Goal: Task Accomplishment & Management: Manage account settings

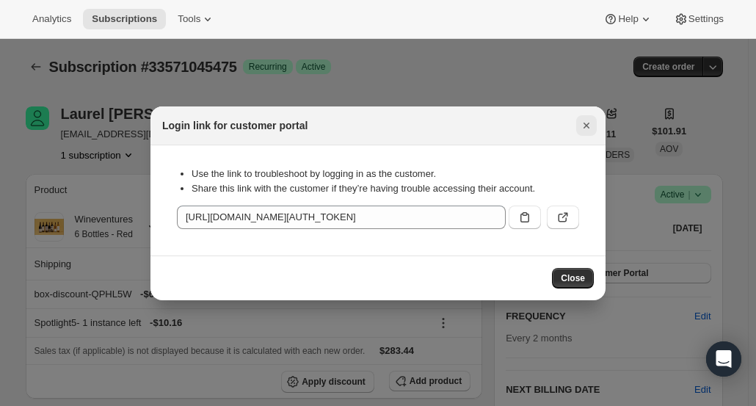
click at [587, 126] on icon "Close" at bounding box center [587, 126] width 6 height 6
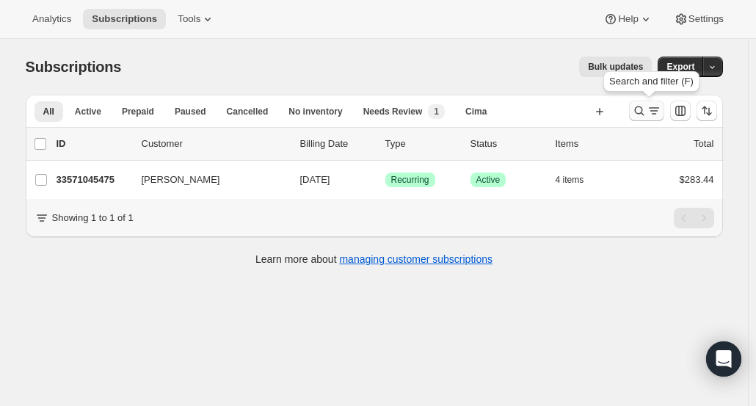
click at [647, 114] on icon "Search and filter results" at bounding box center [639, 111] width 15 height 15
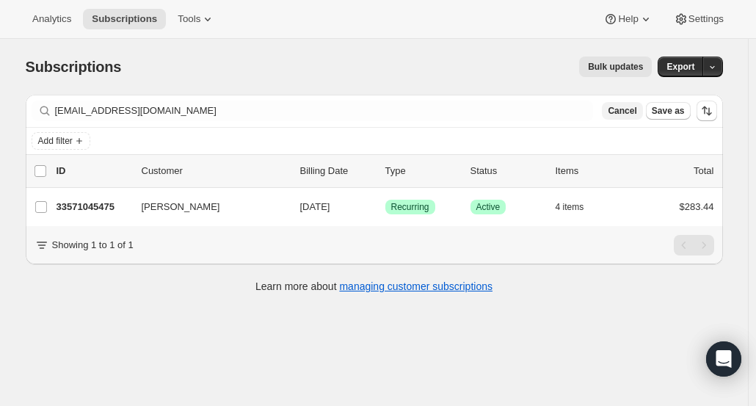
click at [637, 109] on span "Cancel" at bounding box center [622, 111] width 29 height 12
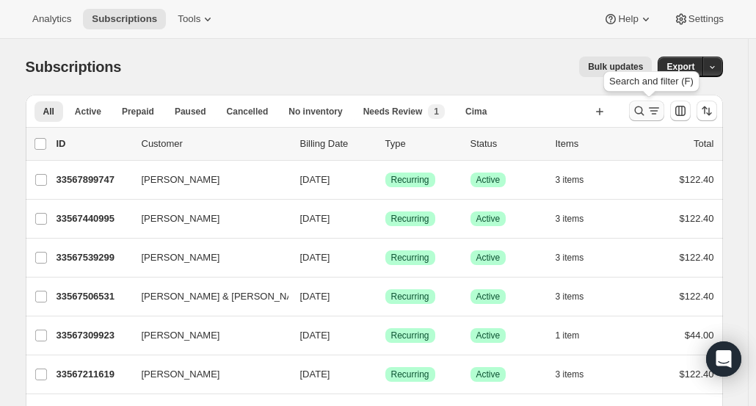
click at [646, 107] on icon "Search and filter results" at bounding box center [639, 111] width 15 height 15
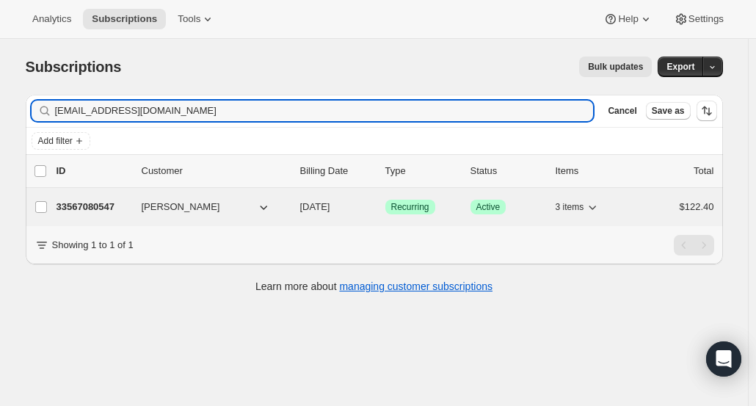
type input "[EMAIL_ADDRESS][DOMAIN_NAME]"
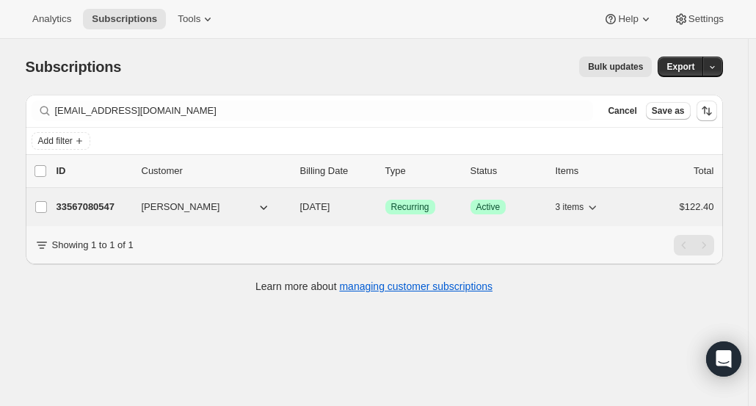
click at [97, 200] on p "33567080547" at bounding box center [93, 207] width 73 height 15
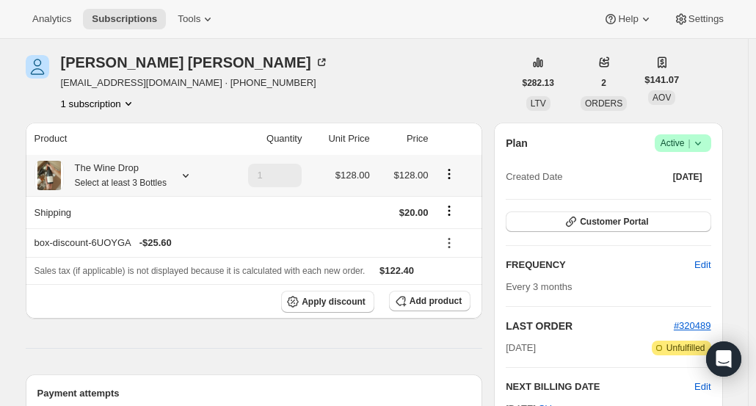
scroll to position [73, 0]
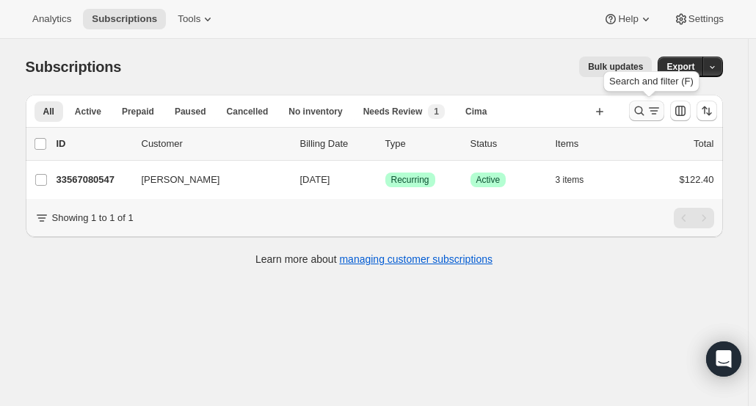
click at [645, 111] on icon "Search and filter results" at bounding box center [639, 111] width 15 height 15
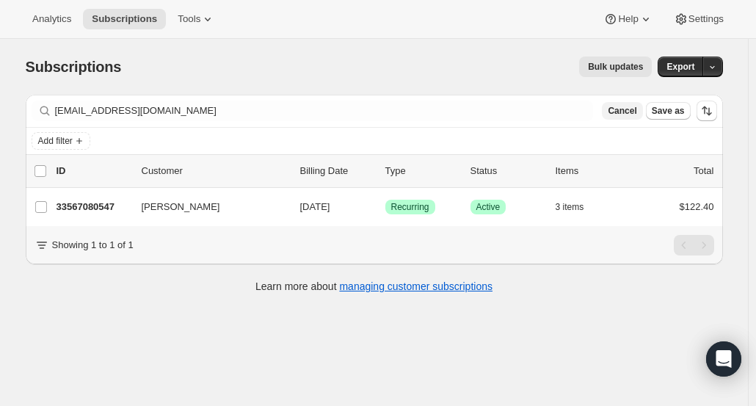
click at [625, 106] on span "Cancel" at bounding box center [622, 111] width 29 height 12
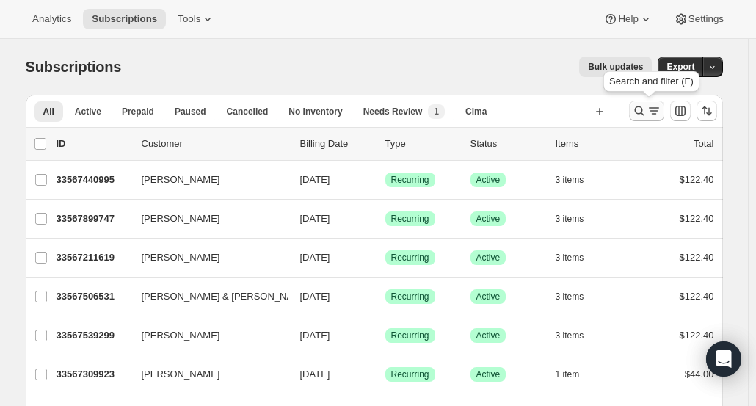
click at [640, 111] on icon "Search and filter results" at bounding box center [639, 111] width 15 height 15
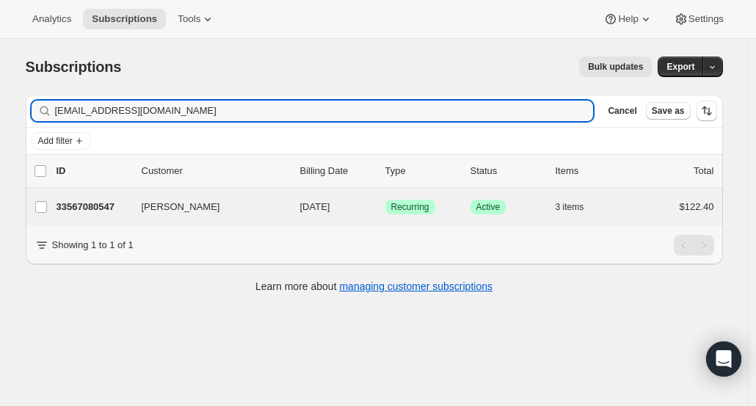
type input "[EMAIL_ADDRESS][DOMAIN_NAME]"
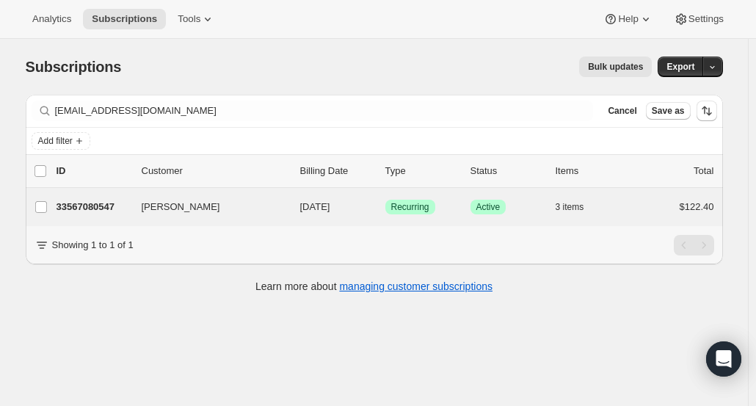
click at [90, 192] on div "[PERSON_NAME] 33567080547 [PERSON_NAME] [DATE] Success Recurring Success Active…" at bounding box center [375, 207] width 698 height 38
click at [91, 206] on p "33567080547" at bounding box center [93, 207] width 73 height 15
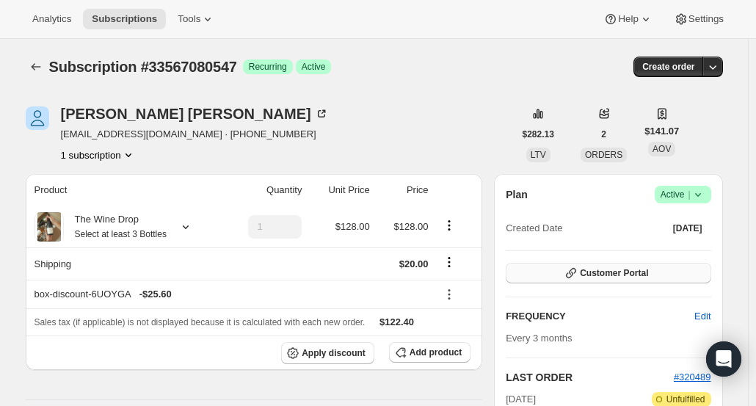
click at [660, 278] on button "Customer Portal" at bounding box center [608, 273] width 205 height 21
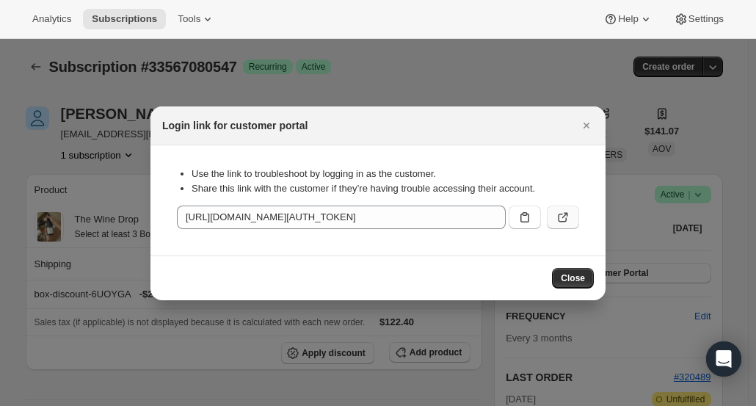
click at [570, 213] on icon ":r3vr:" at bounding box center [563, 217] width 15 height 15
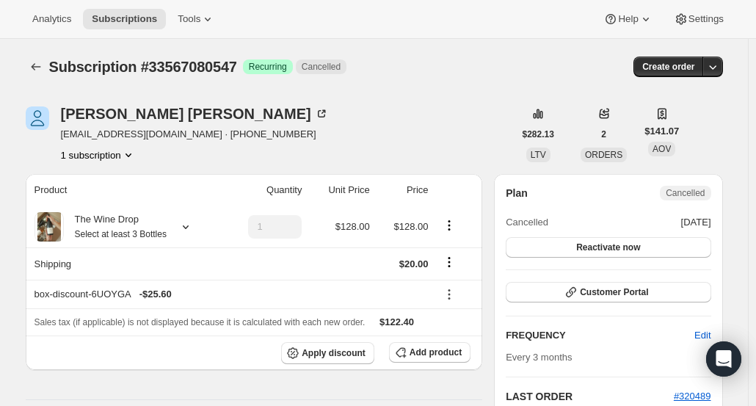
click at [260, 66] on span "Recurring" at bounding box center [268, 67] width 38 height 12
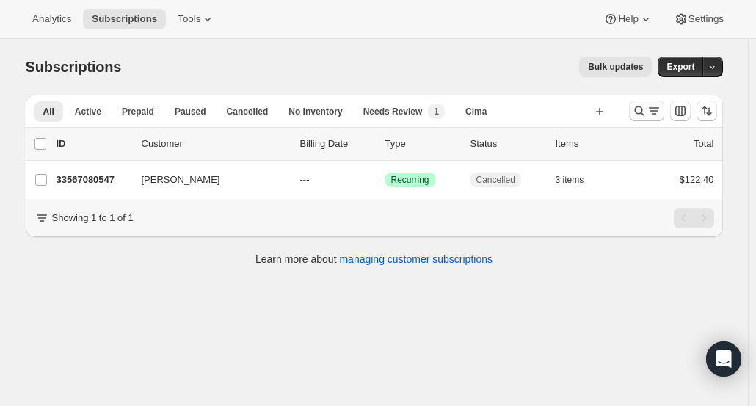
click at [635, 114] on button "Search and filter results" at bounding box center [646, 111] width 35 height 21
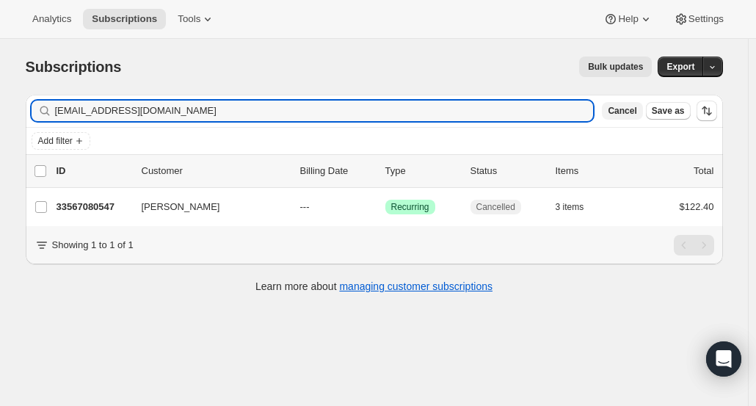
click at [637, 107] on span "Cancel" at bounding box center [622, 111] width 29 height 12
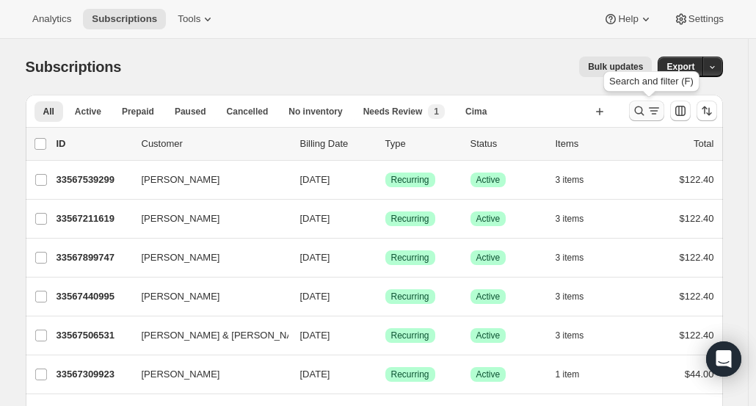
click at [643, 117] on icon "Search and filter results" at bounding box center [639, 111] width 15 height 15
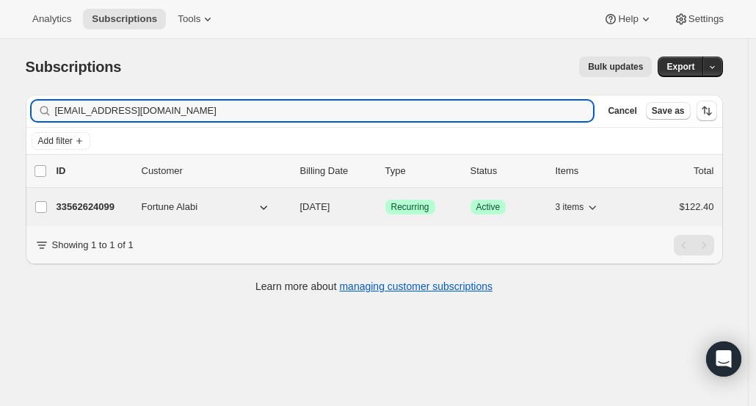
type input "fortunealabi@yahoo.com"
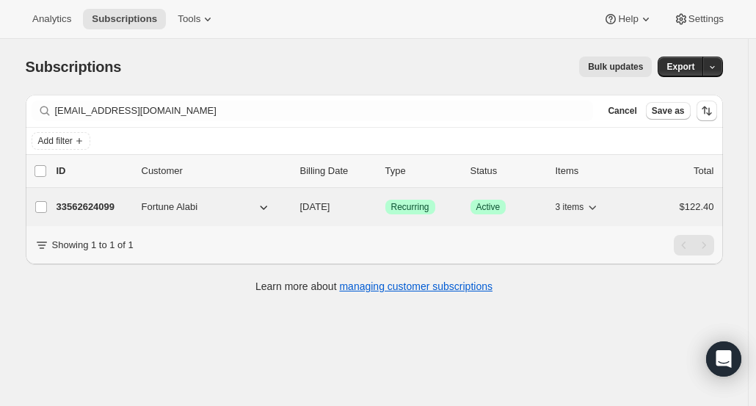
click at [66, 208] on p "33562624099" at bounding box center [93, 207] width 73 height 15
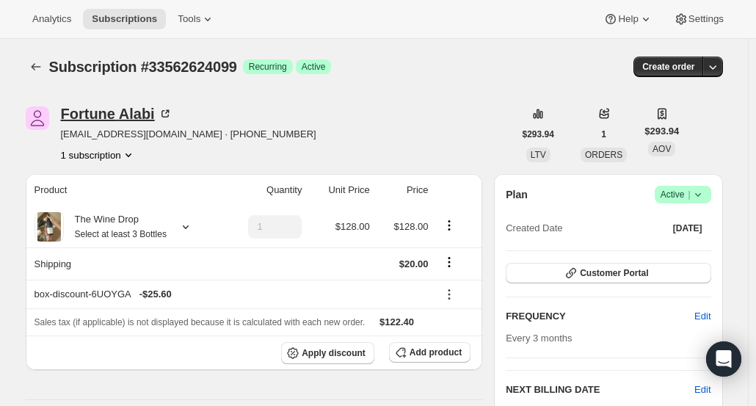
click at [98, 111] on div "Fortune Alabi" at bounding box center [117, 113] width 112 height 15
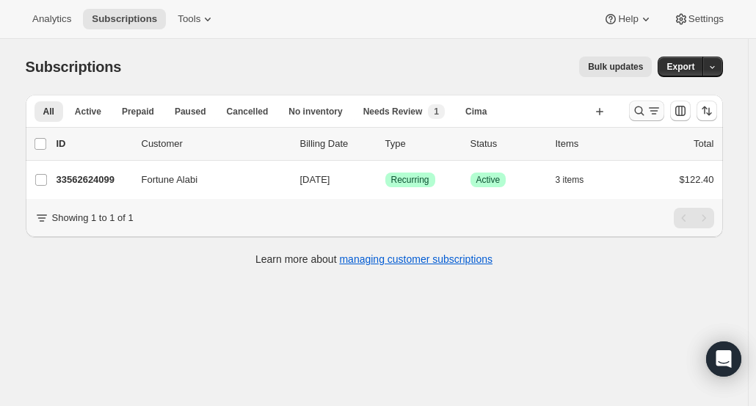
click at [642, 109] on icon "Search and filter results" at bounding box center [639, 111] width 15 height 15
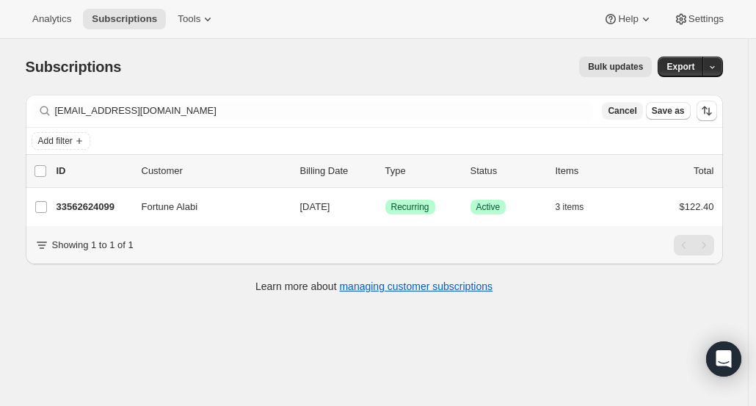
click at [633, 111] on span "Cancel" at bounding box center [622, 111] width 29 height 12
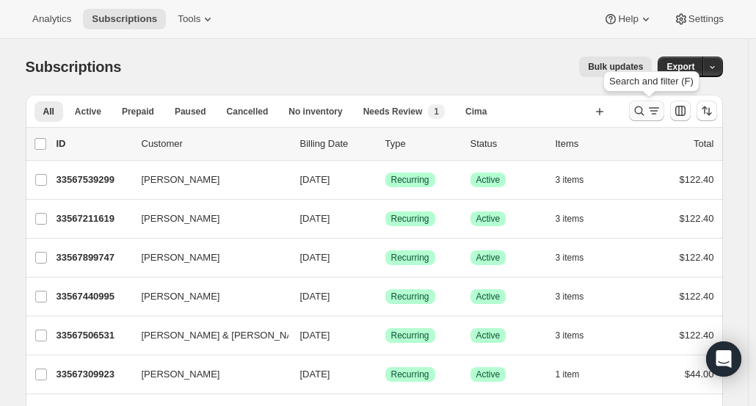
click at [644, 112] on icon "Search and filter results" at bounding box center [639, 111] width 15 height 15
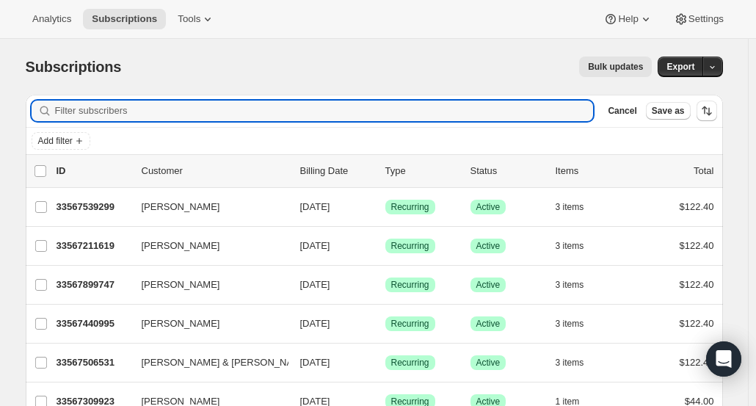
paste input "annamichelleanderson@gmail.com"
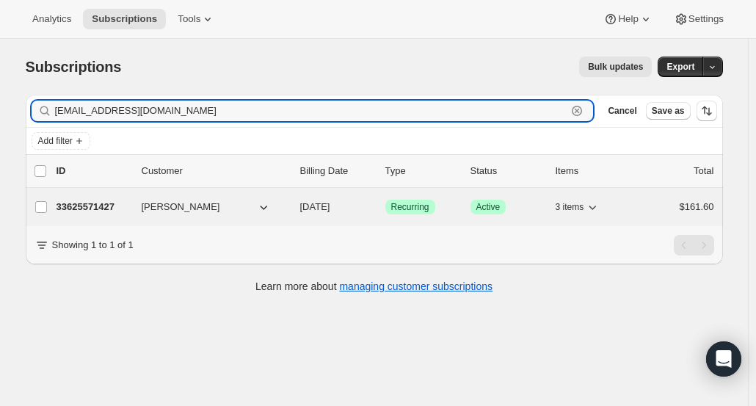
type input "annamichelleanderson@gmail.com"
click at [68, 201] on p "33625571427" at bounding box center [93, 207] width 73 height 15
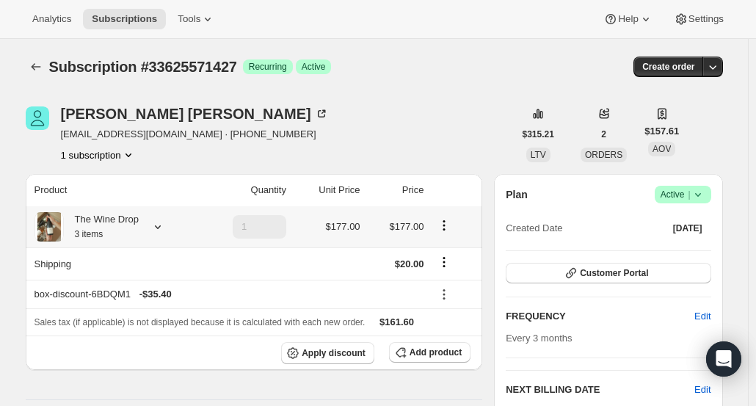
scroll to position [147, 0]
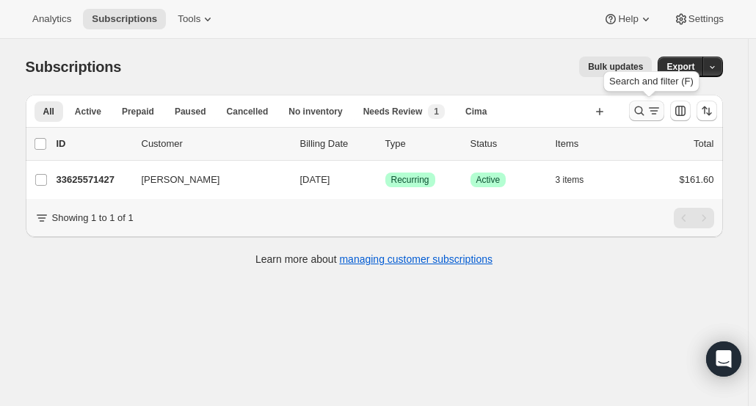
click at [643, 109] on icon "Search and filter results" at bounding box center [639, 111] width 15 height 15
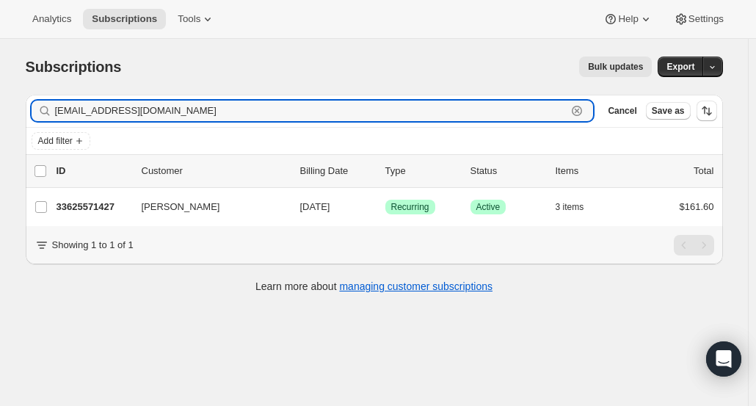
click at [585, 105] on icon "button" at bounding box center [577, 111] width 15 height 15
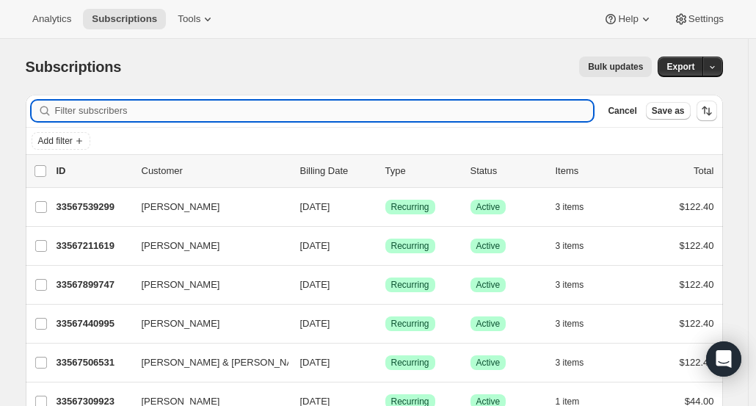
paste input "nstuart2@comcast.net"
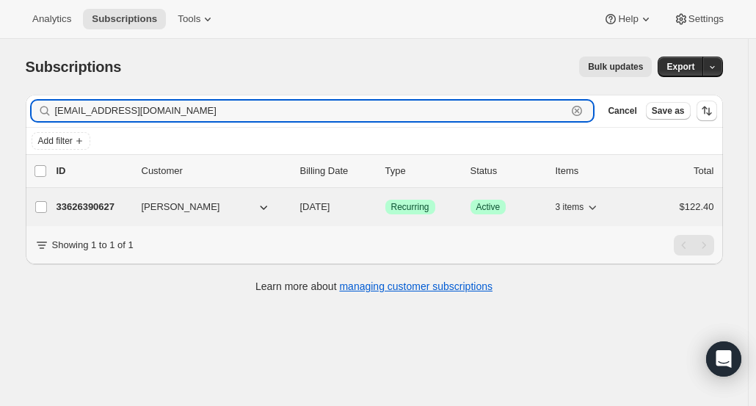
type input "nstuart2@comcast.net"
click at [90, 205] on p "33626390627" at bounding box center [93, 207] width 73 height 15
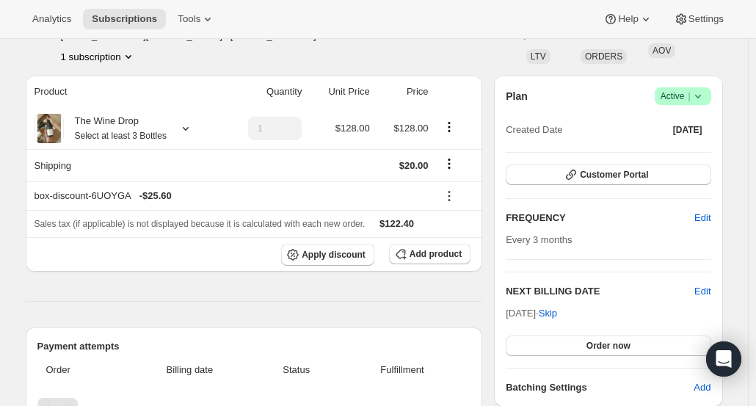
scroll to position [73, 0]
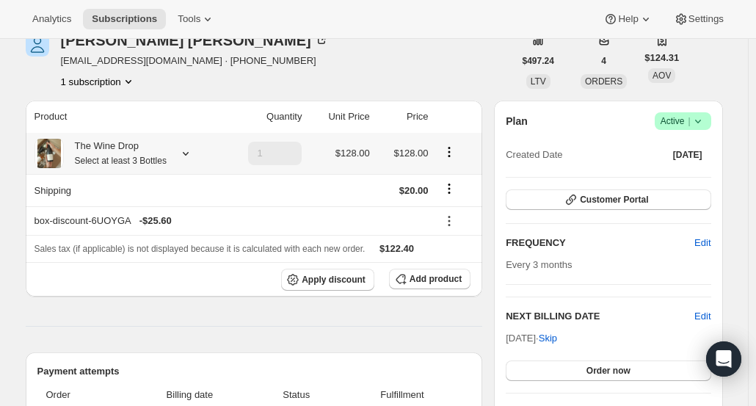
click at [184, 159] on icon at bounding box center [185, 153] width 15 height 15
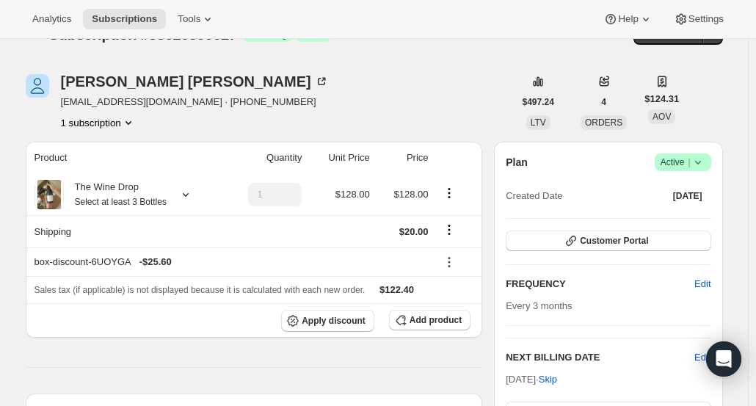
scroll to position [0, 0]
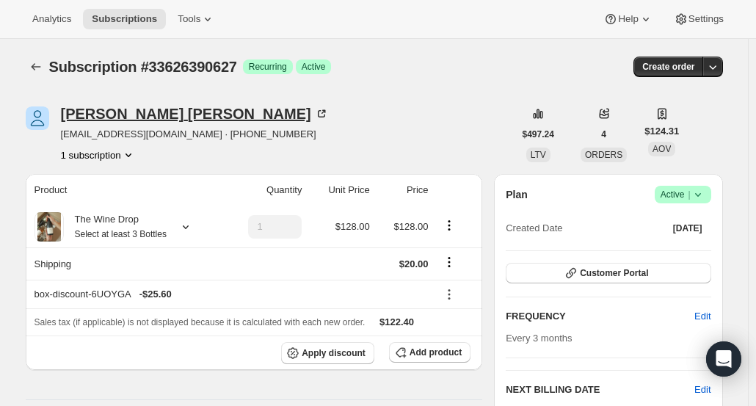
click at [103, 115] on div "Naomi Stuart" at bounding box center [195, 113] width 268 height 15
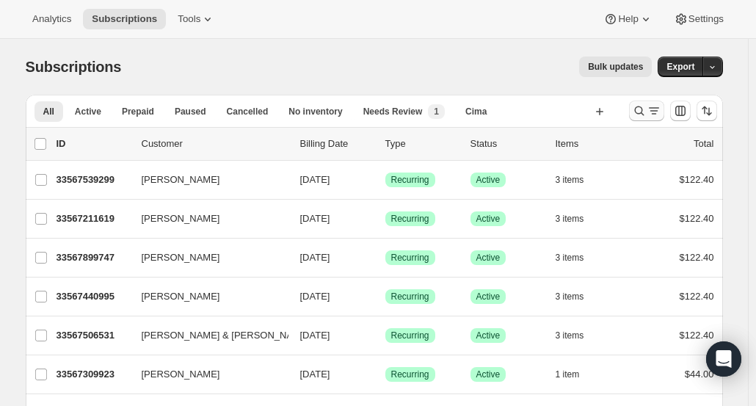
click at [644, 109] on icon "Search and filter results" at bounding box center [640, 111] width 10 height 10
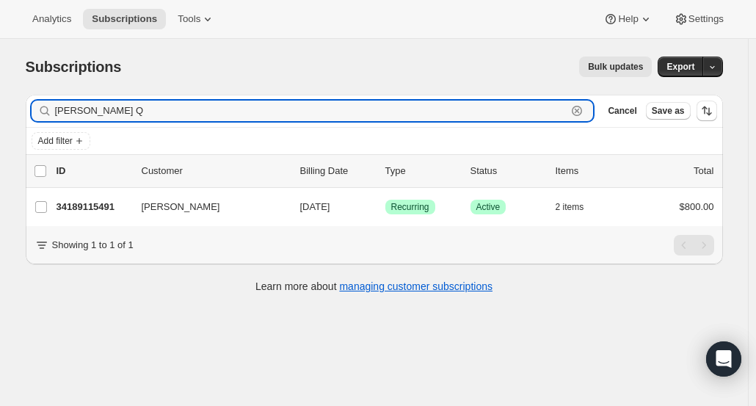
drag, startPoint x: 153, startPoint y: 115, endPoint x: 41, endPoint y: 105, distance: 112.1
click at [41, 105] on div "Monette Q Clear" at bounding box center [313, 111] width 563 height 21
paste input "Claudia Arana Colen"
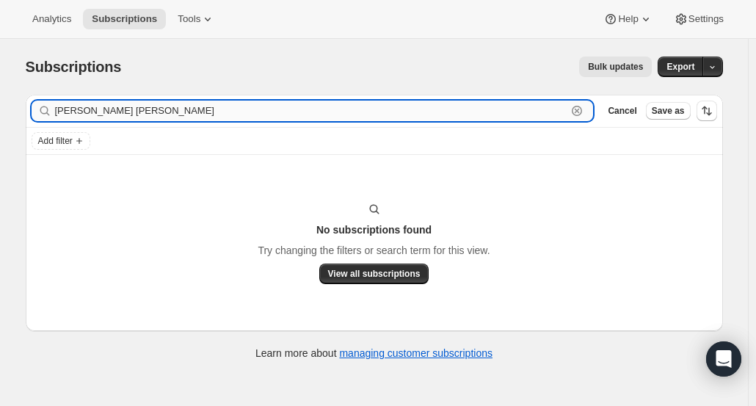
drag, startPoint x: 122, startPoint y: 114, endPoint x: 94, endPoint y: 105, distance: 29.3
click at [94, 105] on input "Claudia Arana Colen" at bounding box center [311, 111] width 513 height 21
type input "Claudia Colen"
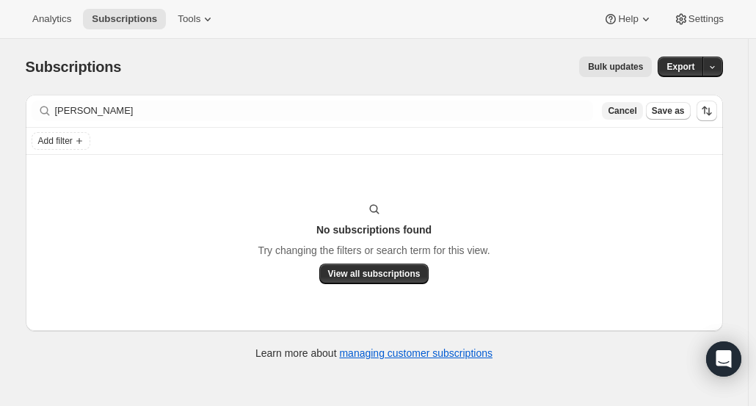
click at [637, 112] on span "Cancel" at bounding box center [622, 111] width 29 height 12
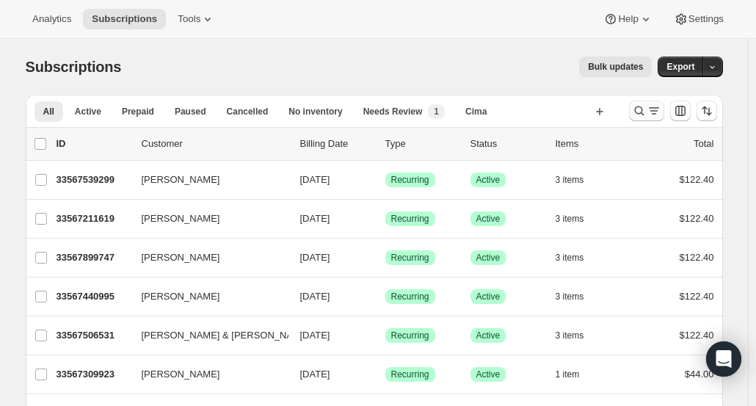
click at [644, 111] on icon "Search and filter results" at bounding box center [640, 111] width 10 height 10
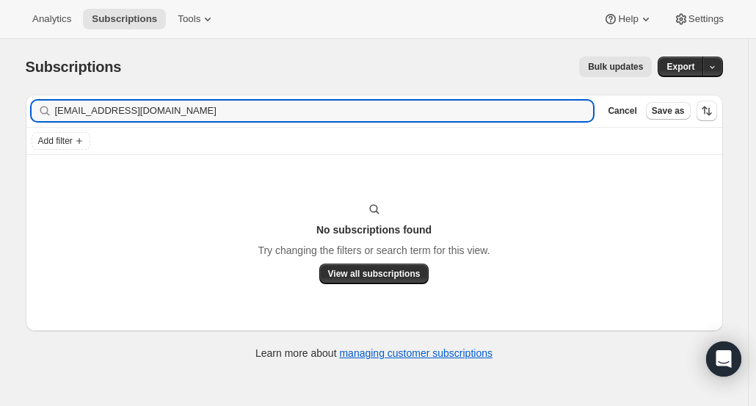
type input "claudiazone@yahoo.com"
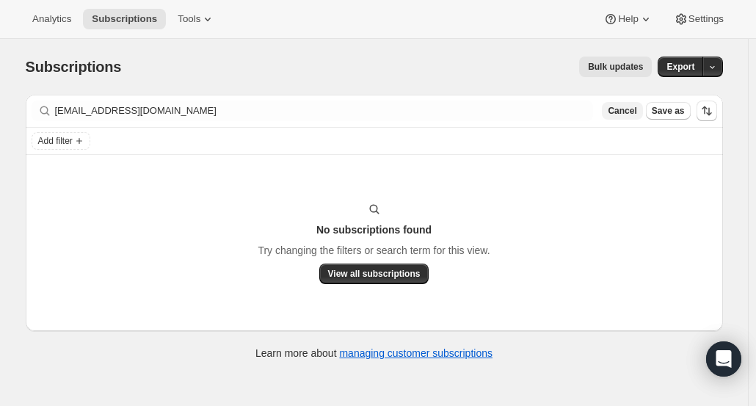
click at [623, 115] on span "Cancel" at bounding box center [622, 111] width 29 height 12
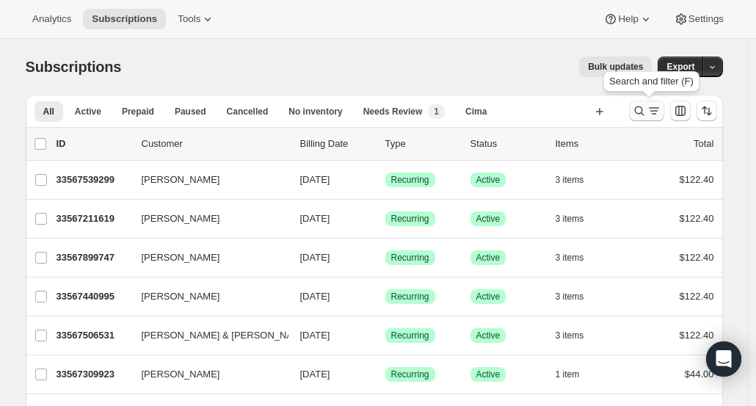
click at [639, 105] on icon "Search and filter results" at bounding box center [639, 111] width 15 height 15
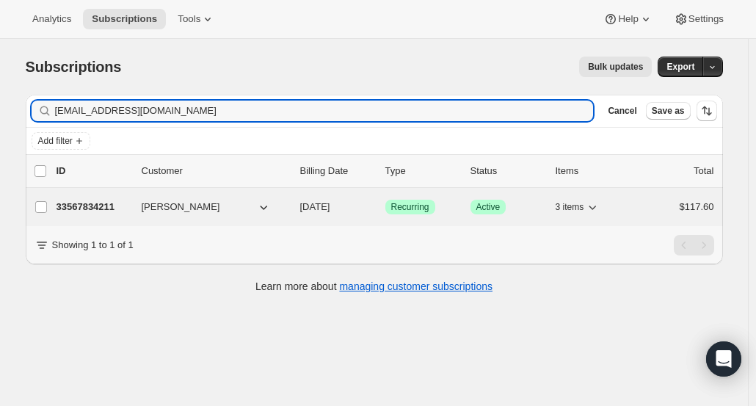
type input "adicomo67@gmail.com"
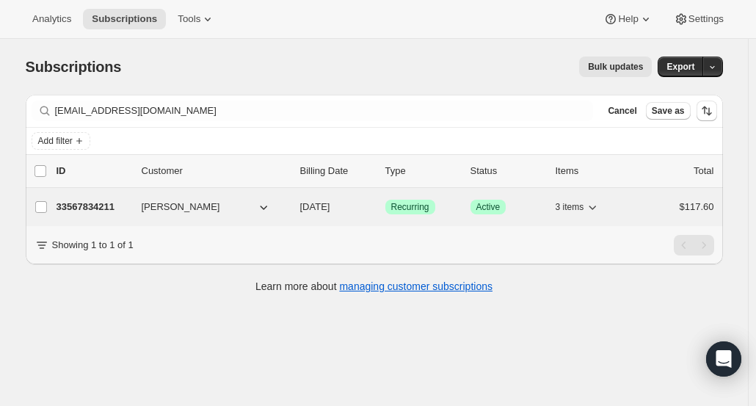
click at [111, 209] on p "33567834211" at bounding box center [93, 207] width 73 height 15
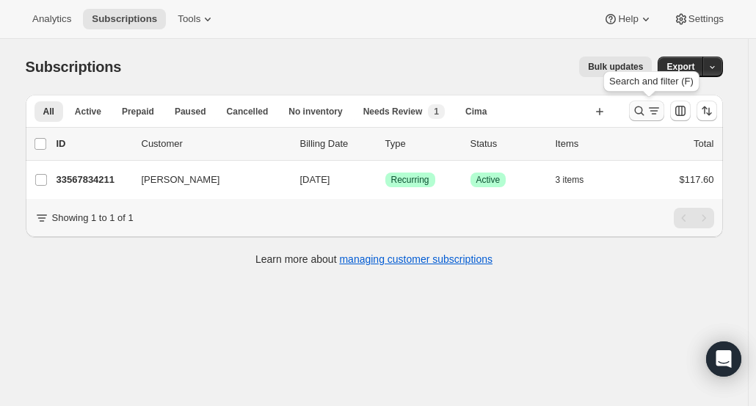
click at [638, 115] on icon "Search and filter results" at bounding box center [639, 111] width 15 height 15
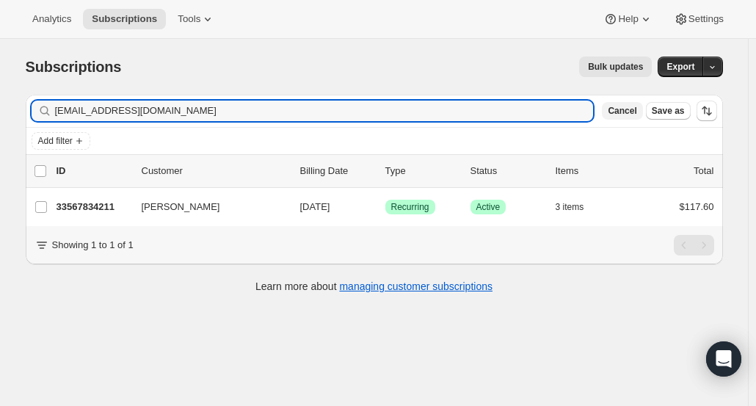
click at [635, 114] on span "Cancel" at bounding box center [622, 111] width 29 height 12
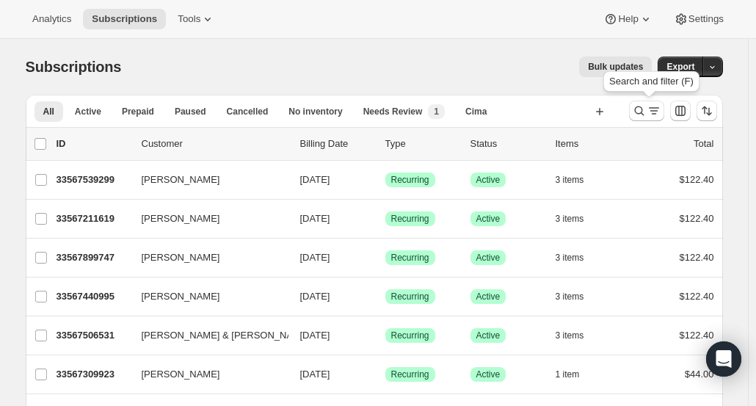
click at [627, 104] on div at bounding box center [674, 110] width 100 height 29
click at [644, 112] on icon "Search and filter results" at bounding box center [640, 111] width 10 height 10
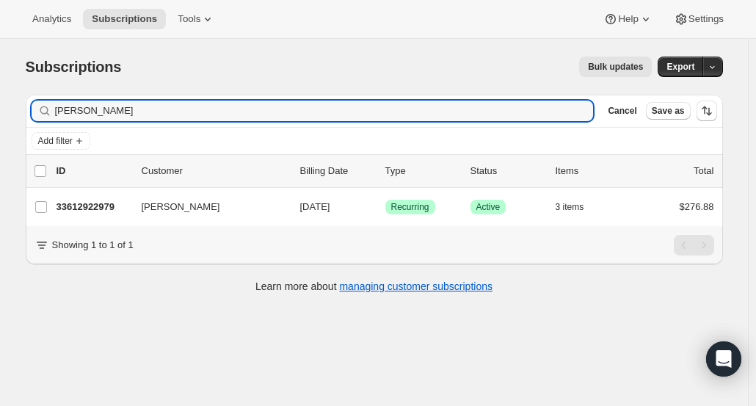
type input "Claudia"
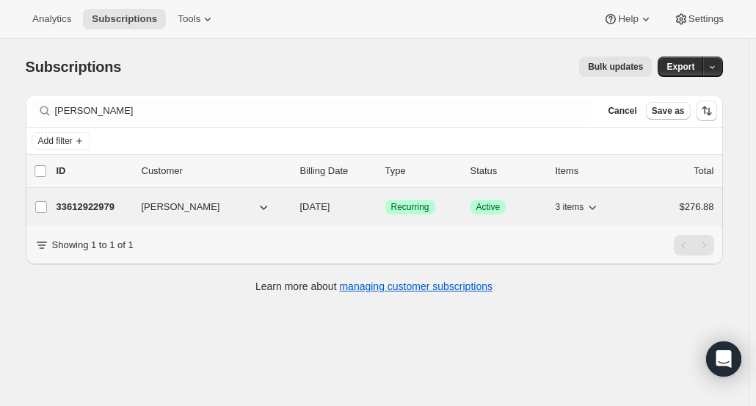
click at [94, 211] on p "33612922979" at bounding box center [93, 207] width 73 height 15
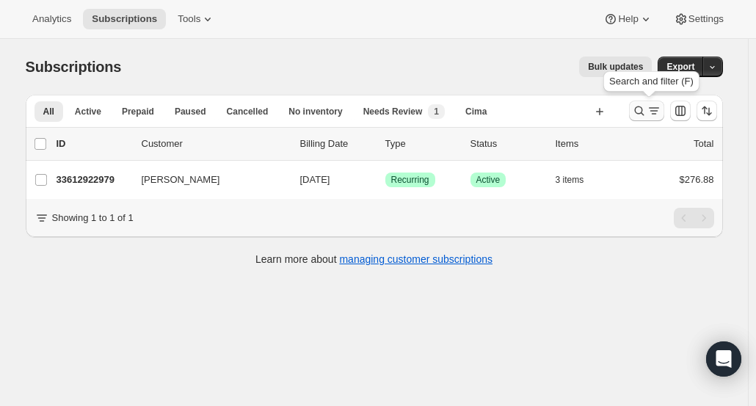
click at [638, 111] on icon "Search and filter results" at bounding box center [640, 111] width 10 height 10
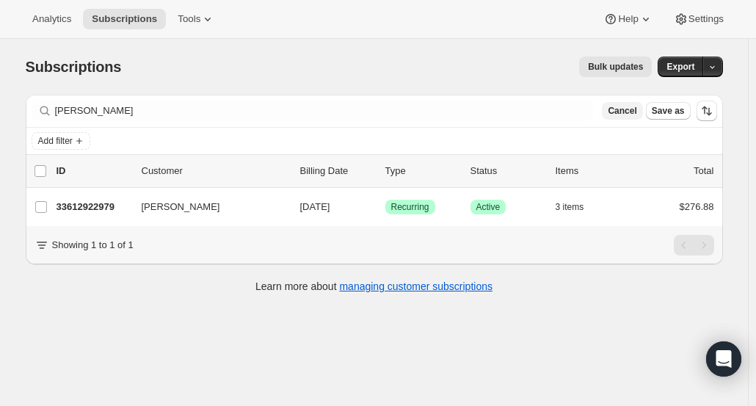
click at [635, 109] on span "Cancel" at bounding box center [622, 111] width 29 height 12
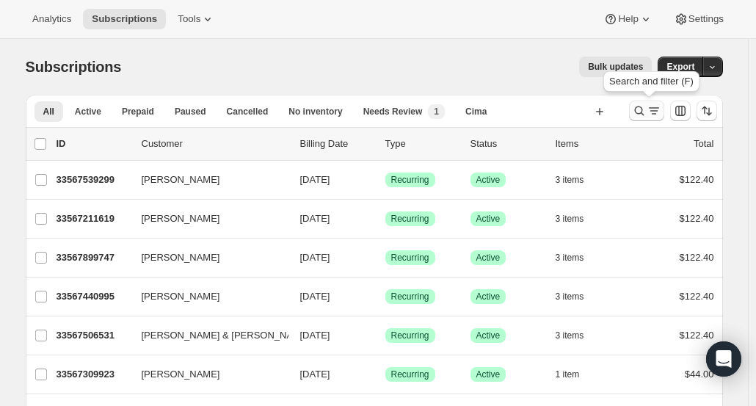
click at [644, 109] on icon "Search and filter results" at bounding box center [640, 111] width 10 height 10
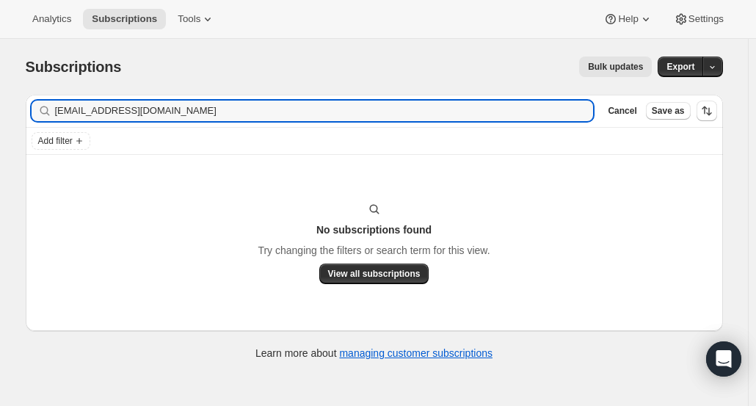
type input "claudiazone@yahoo.com"
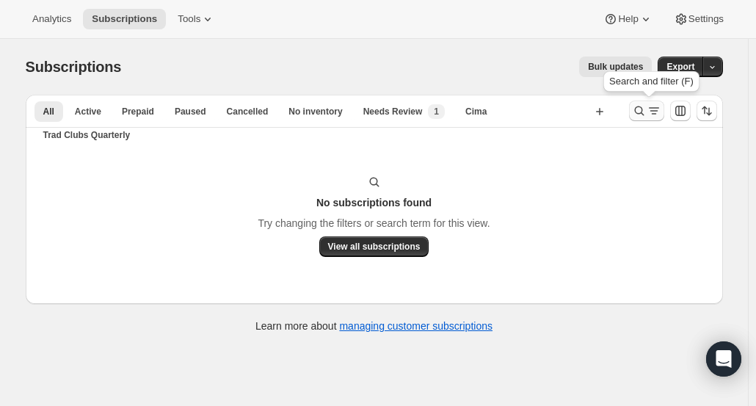
click at [638, 113] on icon "Search and filter results" at bounding box center [639, 111] width 15 height 15
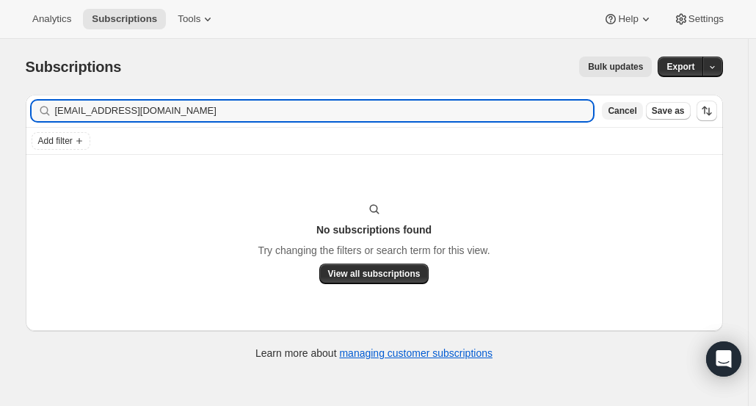
click at [637, 115] on span "Cancel" at bounding box center [622, 111] width 29 height 12
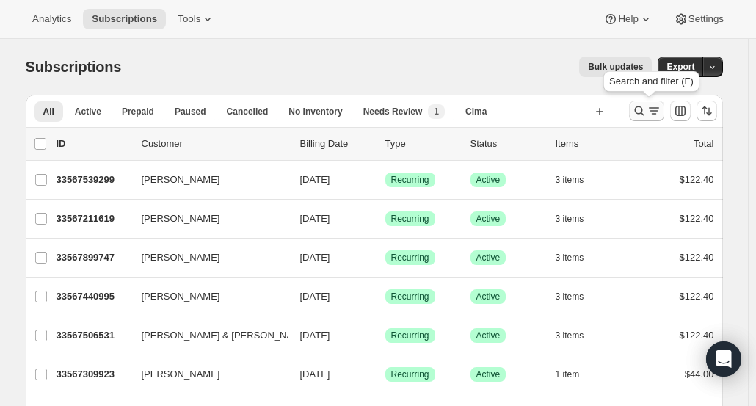
click at [644, 112] on icon "Search and filter results" at bounding box center [639, 111] width 15 height 15
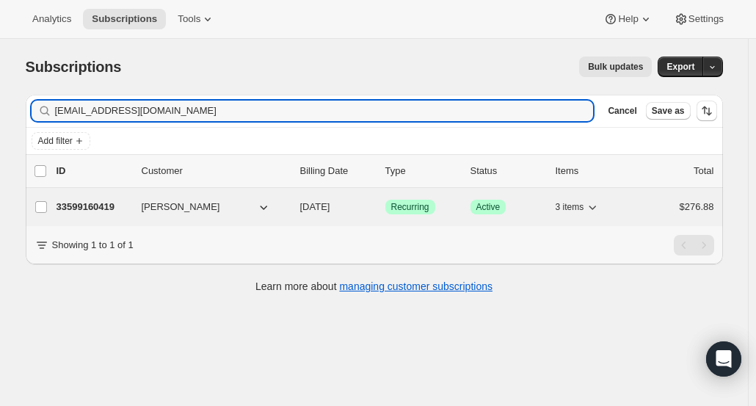
type input "ebunoluwa@hotmail.com"
click at [109, 212] on p "33599160419" at bounding box center [93, 207] width 73 height 15
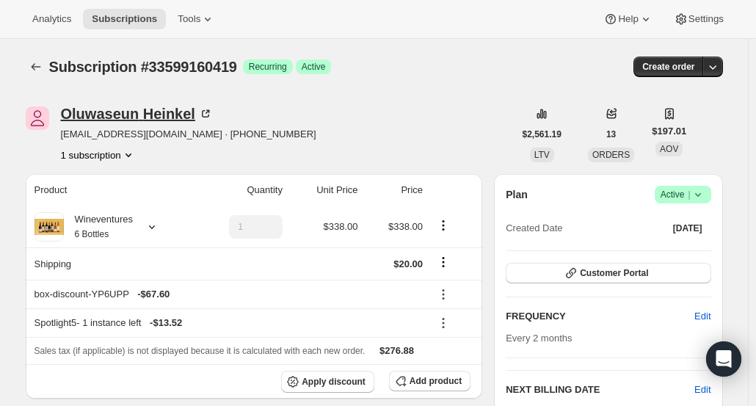
click at [131, 121] on div "Oluwaseun Heinkel" at bounding box center [137, 113] width 152 height 15
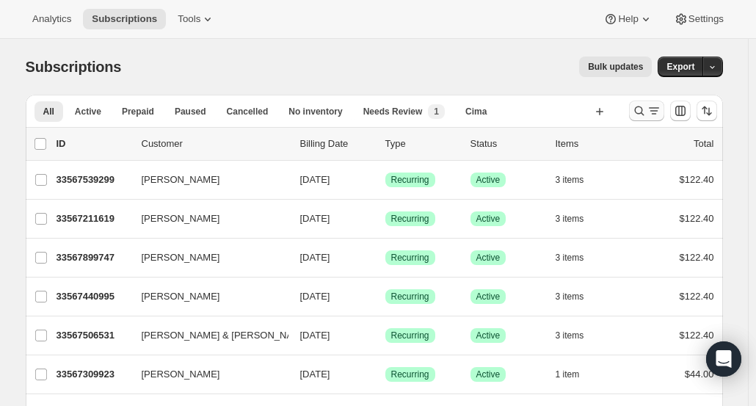
click at [643, 112] on icon "Search and filter results" at bounding box center [639, 111] width 15 height 15
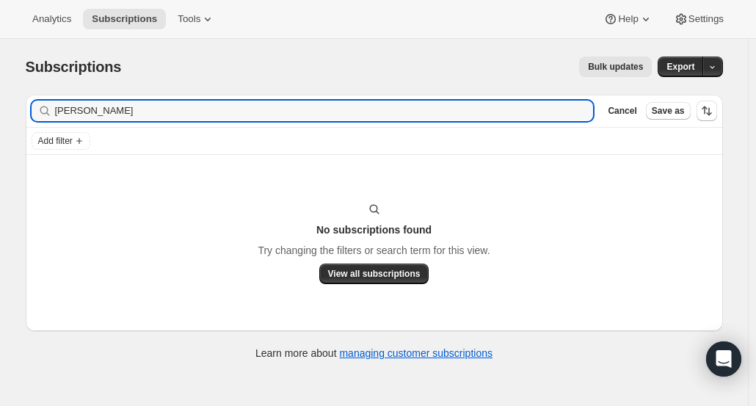
drag, startPoint x: 160, startPoint y: 111, endPoint x: 44, endPoint y: 113, distance: 116.1
click at [44, 113] on div "Oluwaseun E. Heinkel Clear" at bounding box center [313, 111] width 563 height 21
type input "Oluwaseun E. Heinkel"
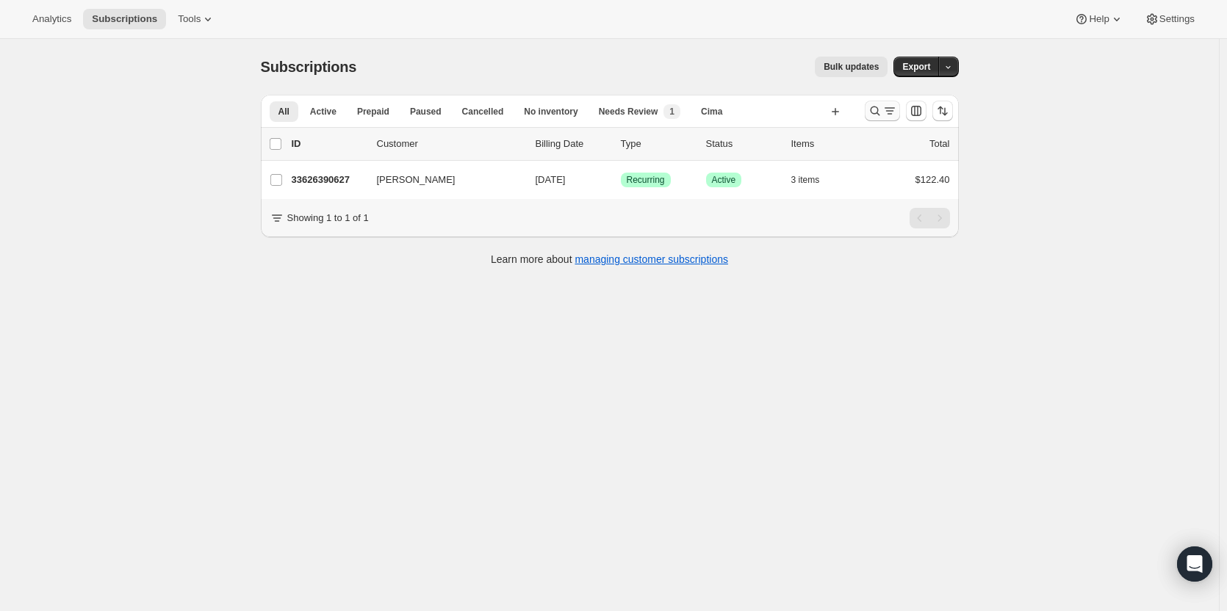
click at [875, 111] on icon "Search and filter results" at bounding box center [874, 111] width 15 height 15
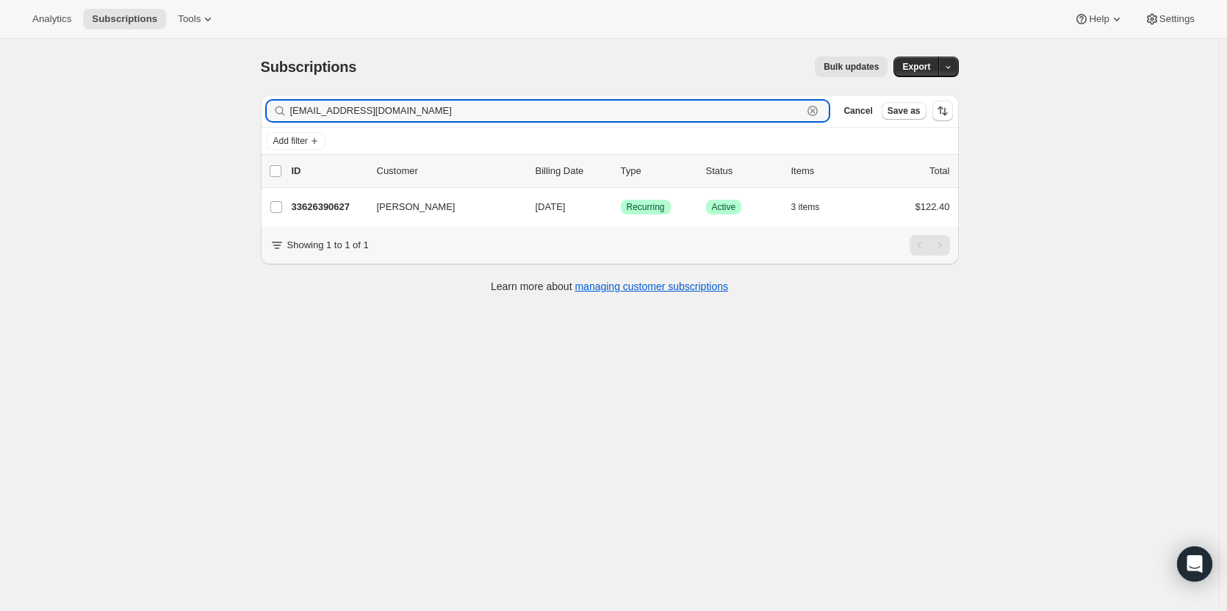
click at [815, 111] on icon "button" at bounding box center [812, 111] width 5 height 5
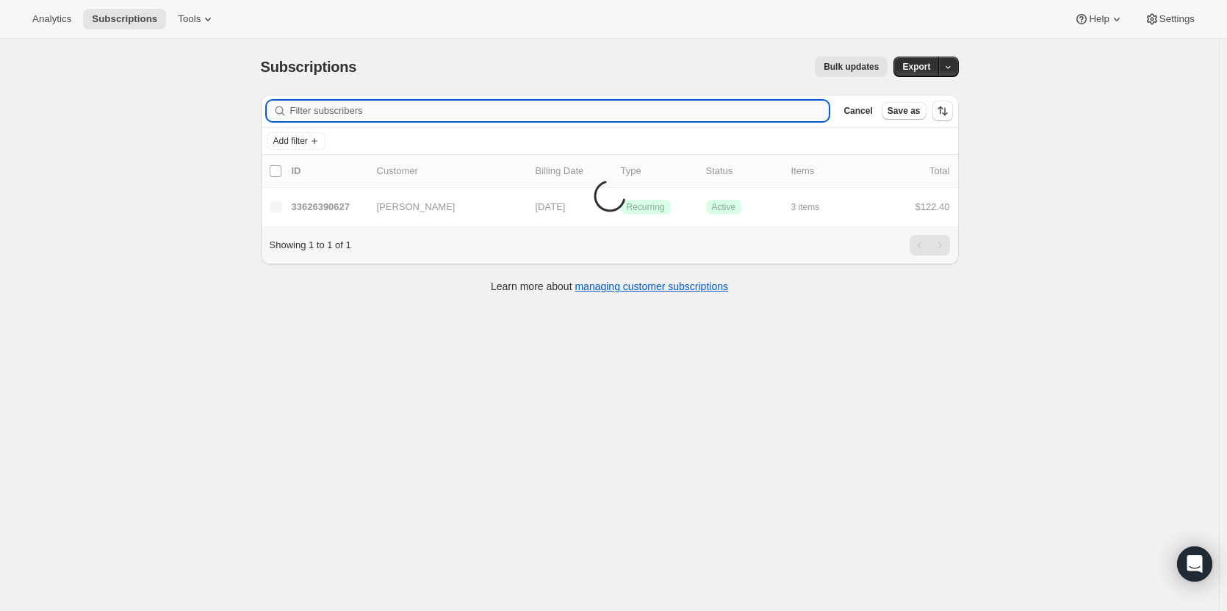
paste input "[PERSON_NAME] [PERSON_NAME]"
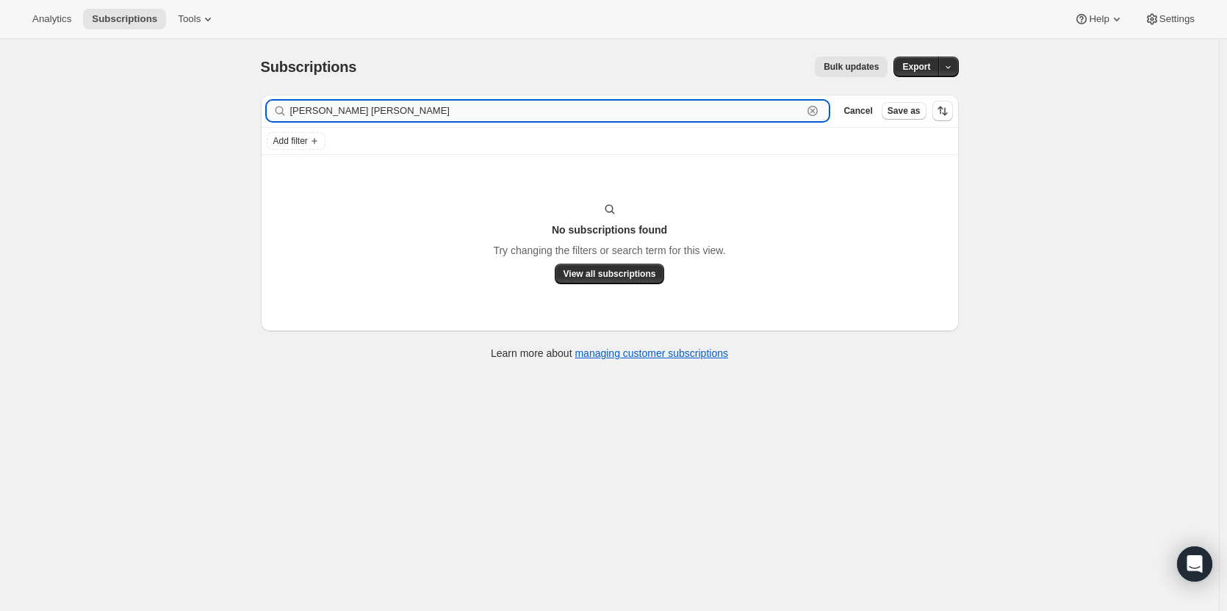
drag, startPoint x: 358, startPoint y: 114, endPoint x: 324, endPoint y: 109, distance: 34.1
click at [324, 109] on input "Claudia Arana Colen" at bounding box center [546, 111] width 513 height 21
click at [475, 110] on input "Claudia Colen" at bounding box center [546, 111] width 513 height 21
type input "Claudia Colen"
